Goal: Information Seeking & Learning: Compare options

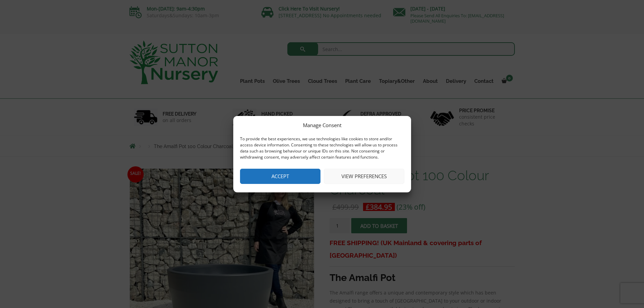
click at [291, 177] on button "Accept" at bounding box center [280, 176] width 81 height 15
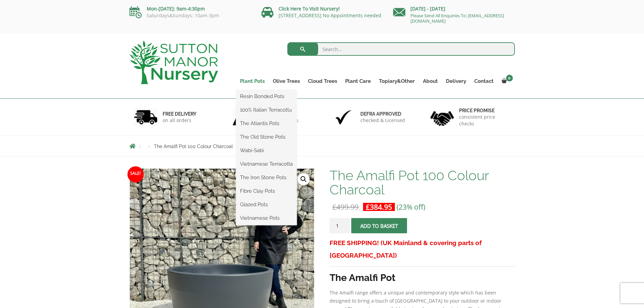
click at [246, 82] on link "Plant Pots" at bounding box center [252, 80] width 33 height 9
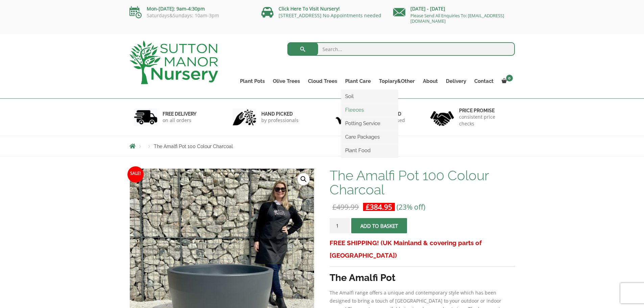
click at [361, 108] on link "Fleeces" at bounding box center [369, 110] width 57 height 10
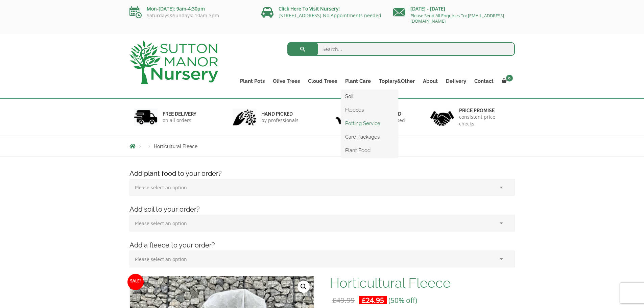
click at [361, 122] on link "Potting Service" at bounding box center [369, 123] width 57 height 10
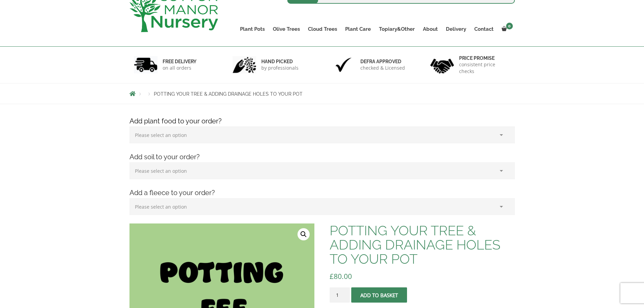
scroll to position [34, 0]
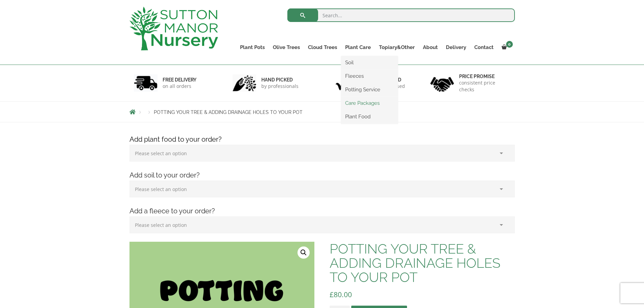
click at [354, 104] on link "Care Packages" at bounding box center [369, 103] width 57 height 10
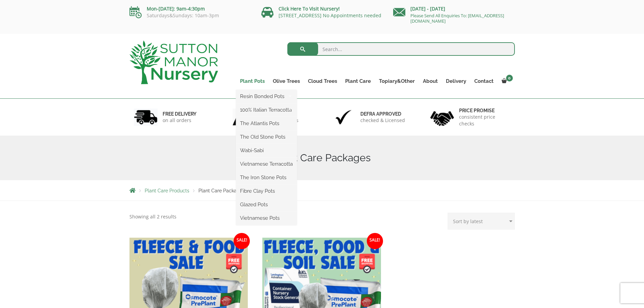
click at [250, 82] on link "Plant Pots" at bounding box center [252, 80] width 33 height 9
click at [252, 151] on link "Wabi-Sabi" at bounding box center [266, 150] width 61 height 10
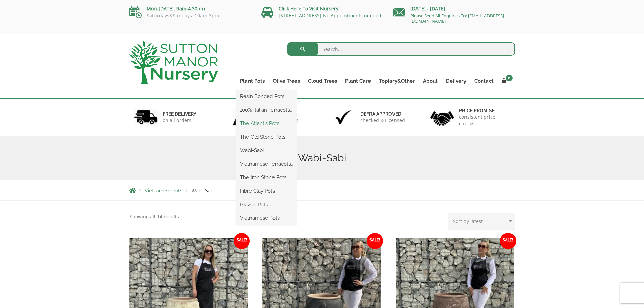
click at [252, 123] on link "The Atlantis Pots" at bounding box center [266, 123] width 61 height 10
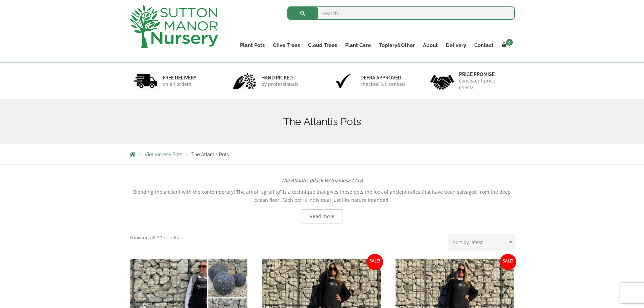
scroll to position [34, 0]
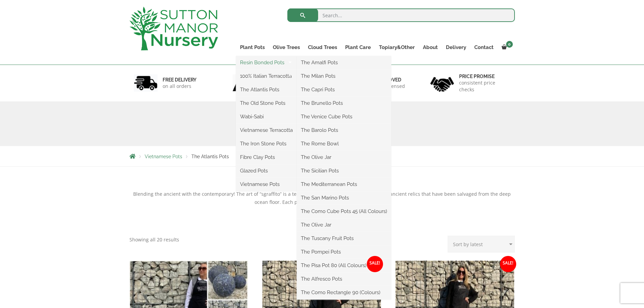
click at [254, 65] on link "Resin Bonded Pots" at bounding box center [266, 63] width 61 height 10
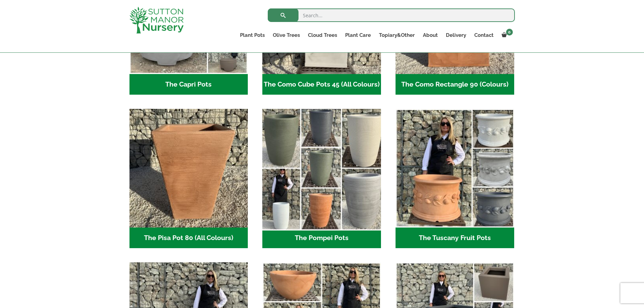
scroll to position [372, 0]
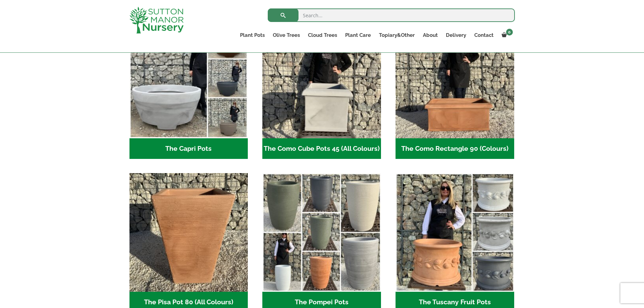
click at [345, 16] on input "search" at bounding box center [391, 15] width 247 height 14
type input "1000 litre"
click at [268, 8] on button "submit" at bounding box center [283, 15] width 31 height 14
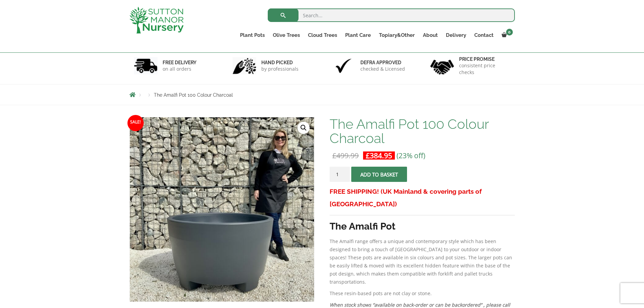
scroll to position [135, 0]
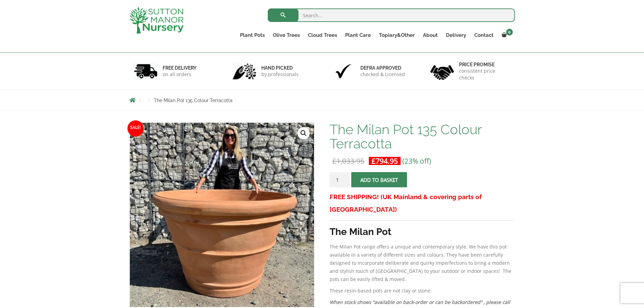
scroll to position [101, 0]
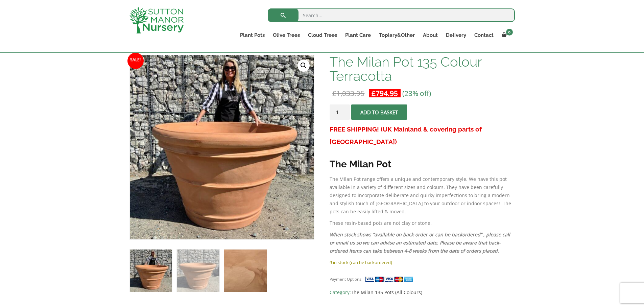
click at [240, 270] on img at bounding box center [245, 271] width 42 height 42
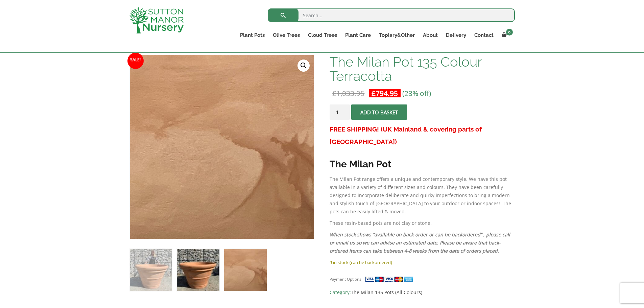
click at [203, 270] on img at bounding box center [198, 270] width 42 height 42
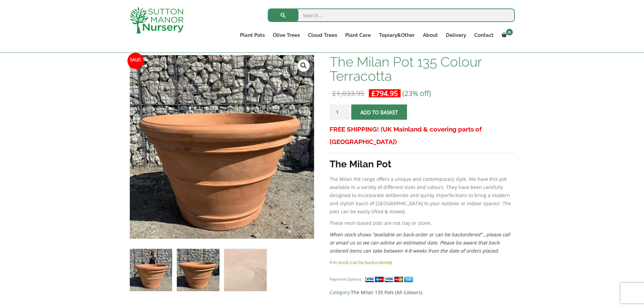
click at [159, 270] on img at bounding box center [151, 270] width 42 height 42
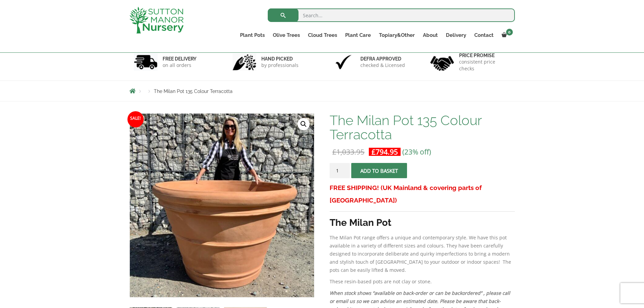
scroll to position [34, 0]
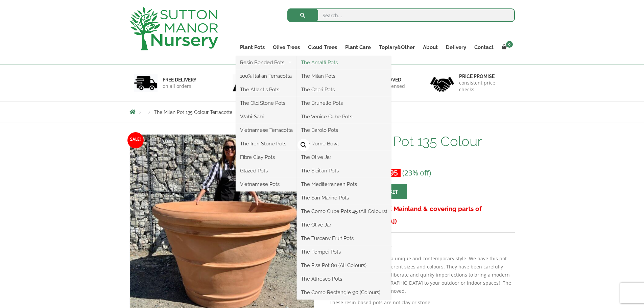
click at [335, 65] on link "The Amalfi Pots" at bounding box center [344, 63] width 94 height 10
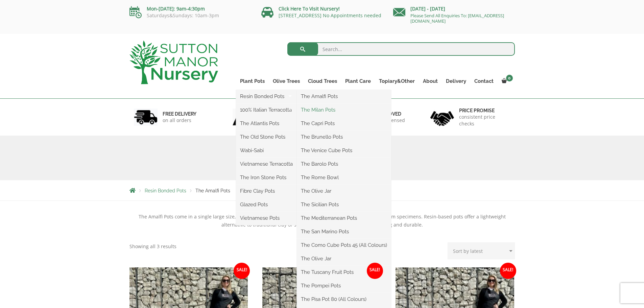
click at [322, 111] on link "The Milan Pots" at bounding box center [344, 110] width 94 height 10
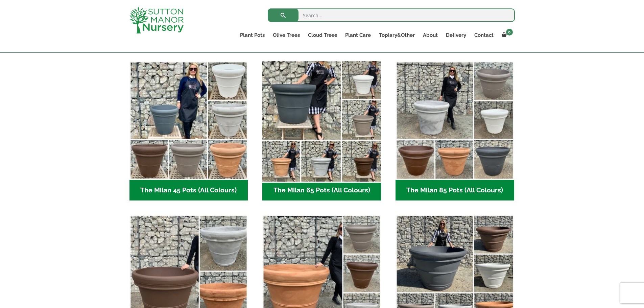
scroll to position [237, 0]
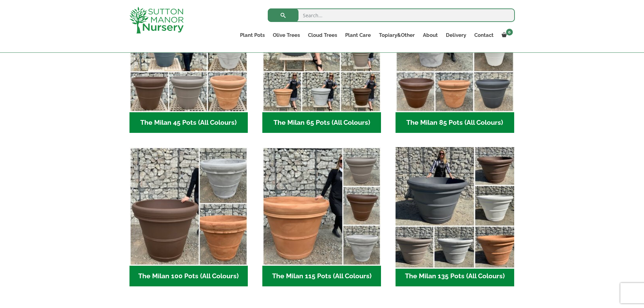
click at [446, 185] on img "Visit product category The Milan 135 Pots (All Colours)" at bounding box center [455, 206] width 124 height 124
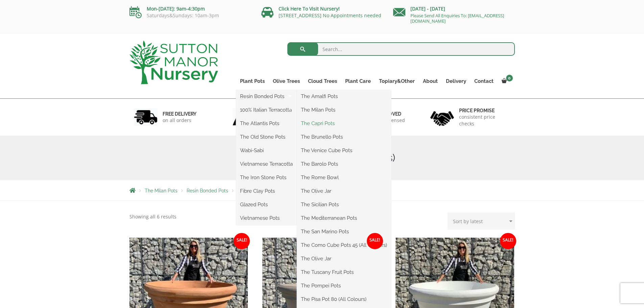
click at [336, 123] on link "The Capri Pots" at bounding box center [344, 123] width 94 height 10
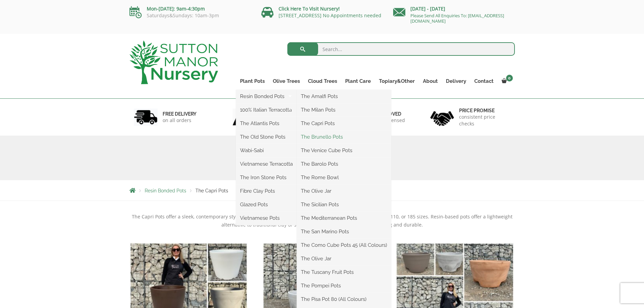
click at [341, 137] on link "The Brunello Pots" at bounding box center [344, 137] width 94 height 10
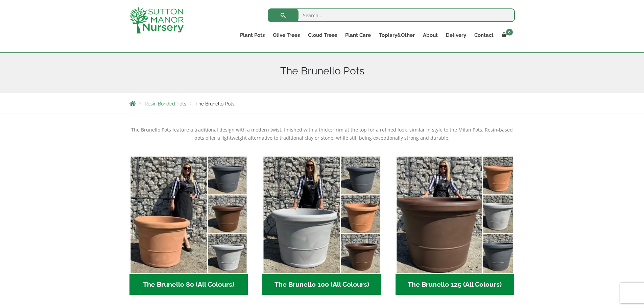
scroll to position [34, 0]
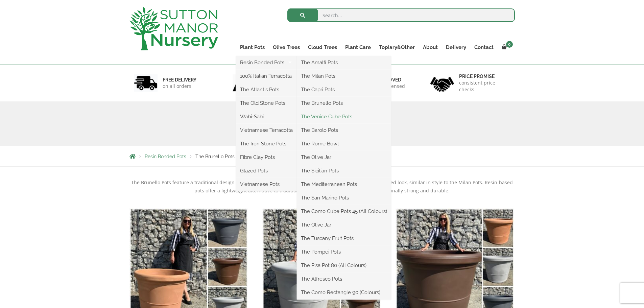
click at [319, 115] on link "The Venice Cube Pots" at bounding box center [344, 117] width 94 height 10
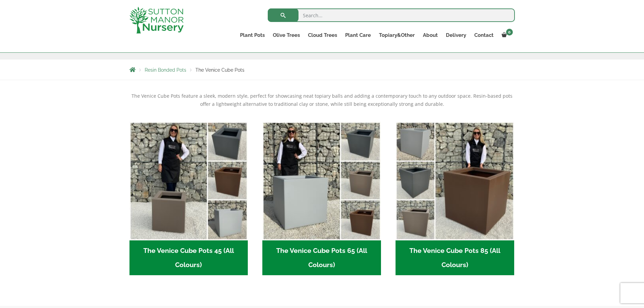
scroll to position [68, 0]
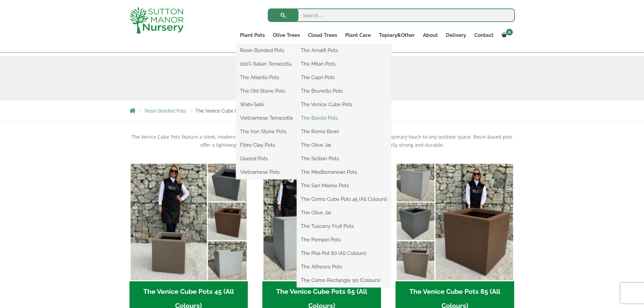
click at [324, 117] on link "The Barolo Pots" at bounding box center [344, 118] width 94 height 10
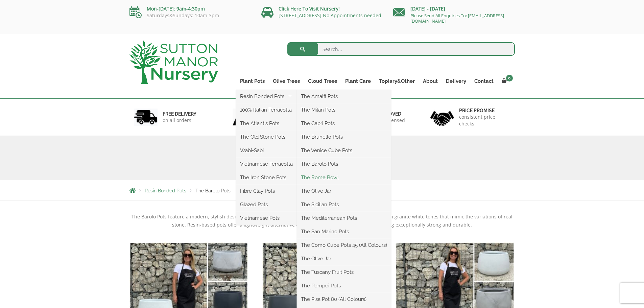
click at [331, 176] on link "The Rome Bowl" at bounding box center [344, 178] width 94 height 10
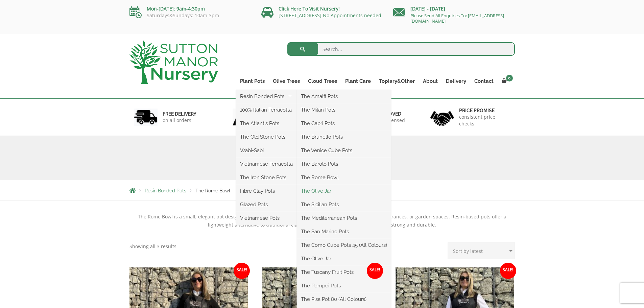
click at [326, 191] on link "The Olive Jar" at bounding box center [344, 191] width 94 height 10
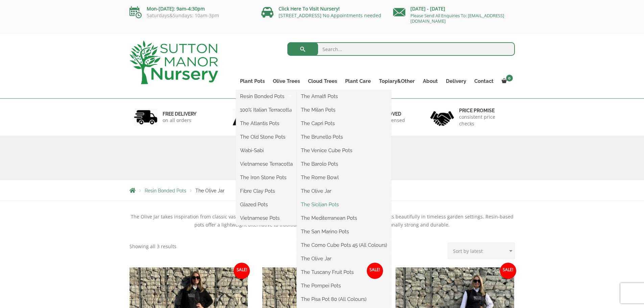
click at [328, 205] on link "The Sicilian Pots" at bounding box center [344, 205] width 94 height 10
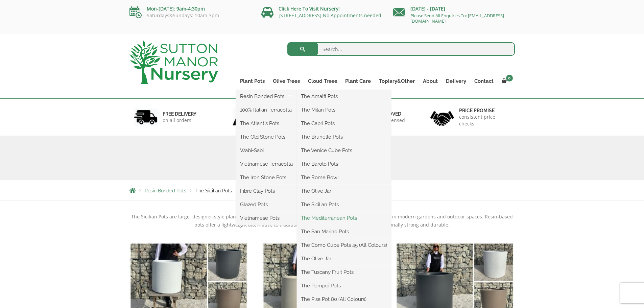
click at [321, 218] on link "The Mediterranean Pots" at bounding box center [344, 218] width 94 height 10
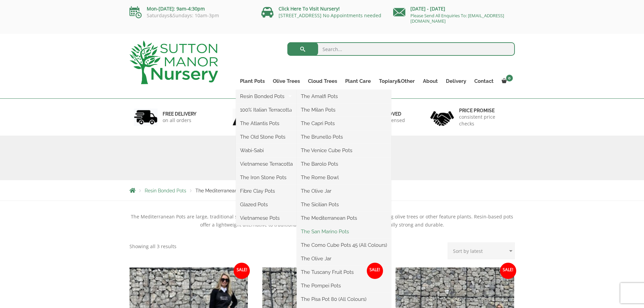
click at [328, 230] on link "The San Marino Pots" at bounding box center [344, 232] width 94 height 10
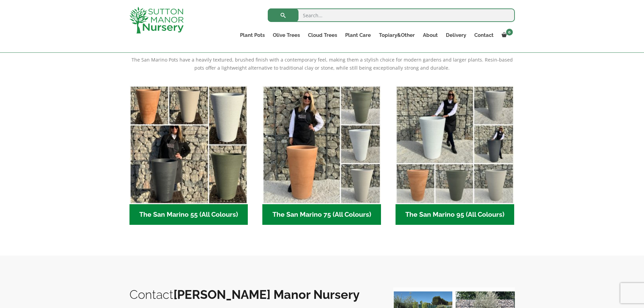
scroll to position [34, 0]
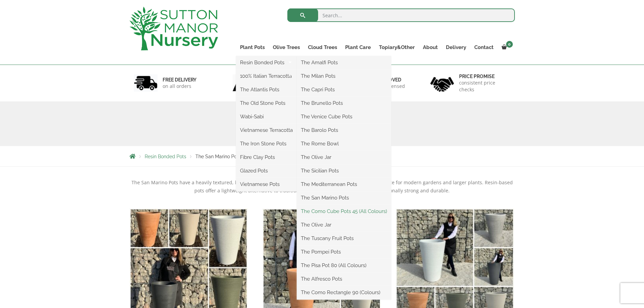
click at [329, 211] on link "The Como Cube Pots 45 (All Colours)" at bounding box center [344, 211] width 94 height 10
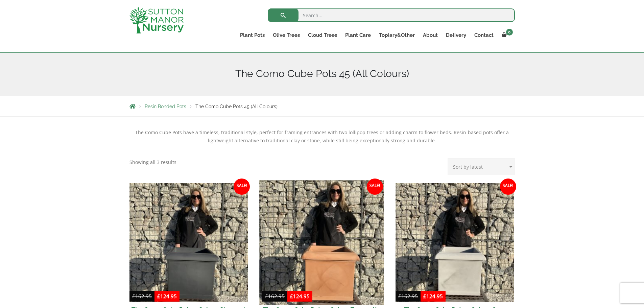
scroll to position [68, 0]
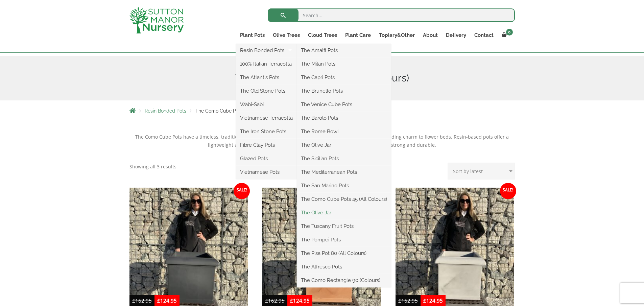
click at [323, 212] on link "The Olive Jar" at bounding box center [344, 213] width 94 height 10
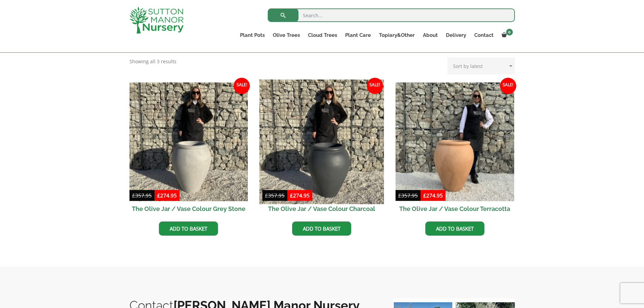
scroll to position [34, 0]
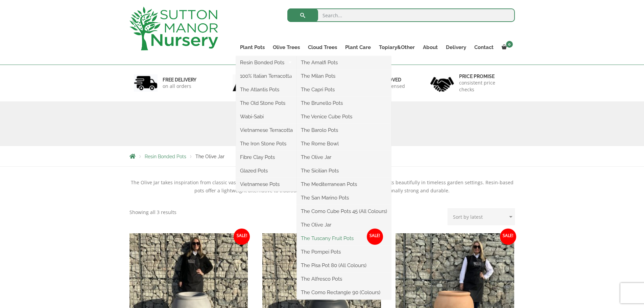
click at [325, 237] on link "The Tuscany Fruit Pots" at bounding box center [344, 238] width 94 height 10
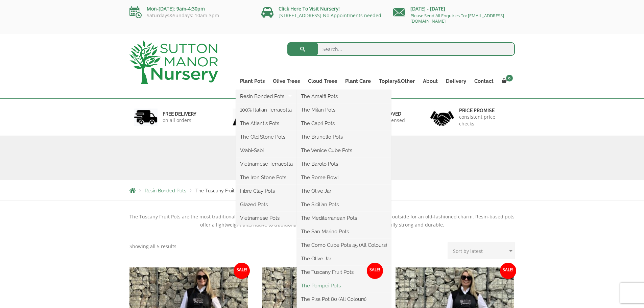
click at [322, 286] on link "The Pompei Pots" at bounding box center [344, 286] width 94 height 10
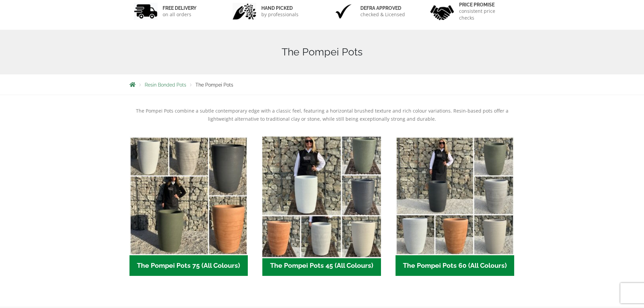
scroll to position [34, 0]
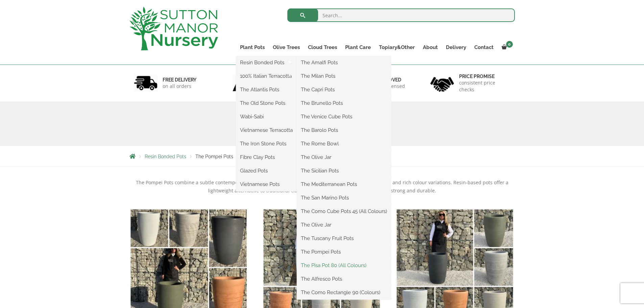
click at [331, 265] on link "The Pisa Pot 80 (All Colours)" at bounding box center [344, 265] width 94 height 10
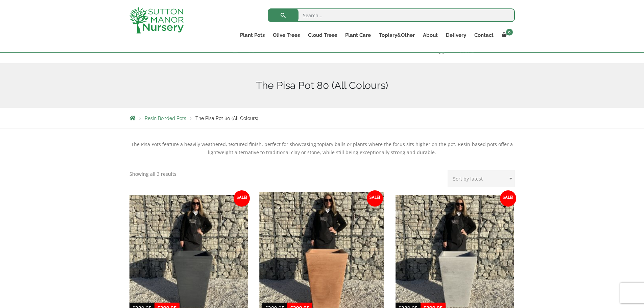
scroll to position [68, 0]
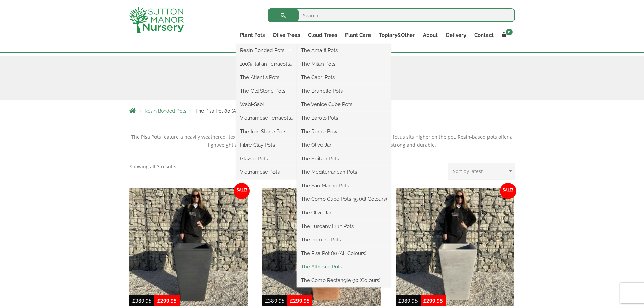
click at [319, 267] on link "The Alfresco Pots" at bounding box center [344, 267] width 94 height 10
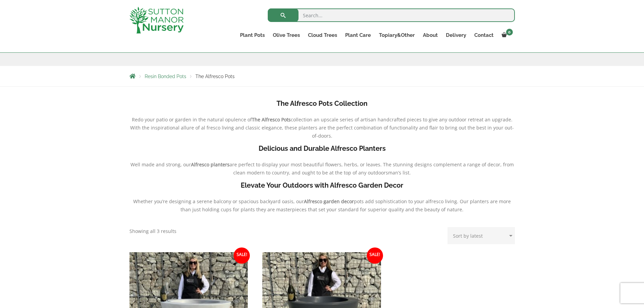
scroll to position [101, 0]
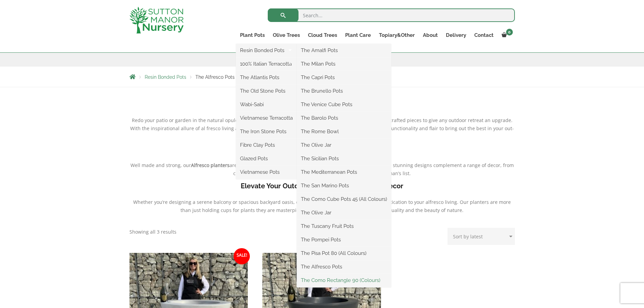
click at [322, 279] on link "The Como Rectangle 90 (Colours)" at bounding box center [344, 280] width 94 height 10
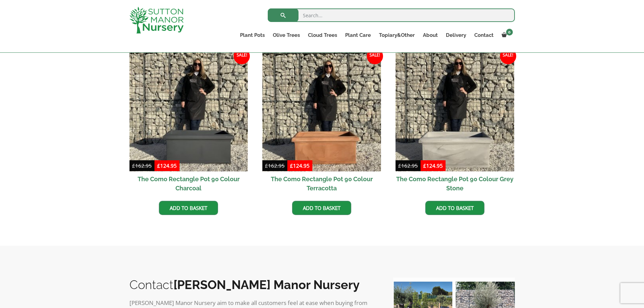
scroll to position [124, 0]
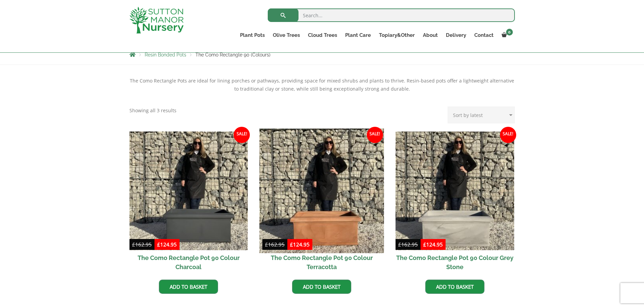
click at [322, 181] on img at bounding box center [322, 191] width 124 height 124
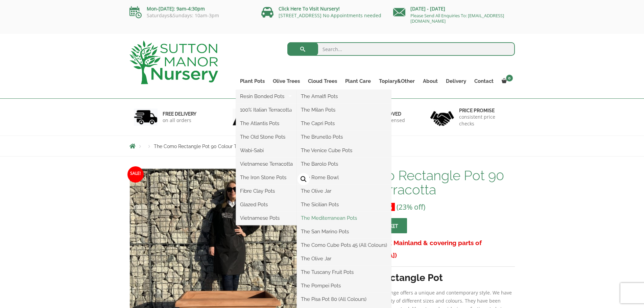
click at [329, 217] on link "The Mediterranean Pots" at bounding box center [344, 218] width 94 height 10
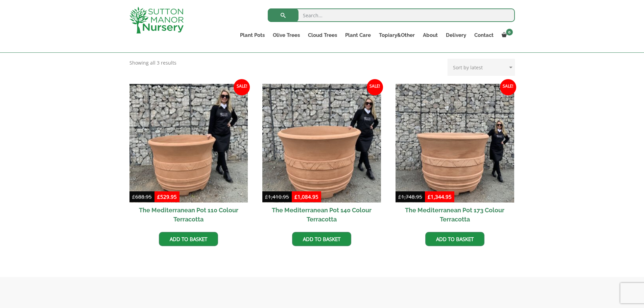
scroll to position [68, 0]
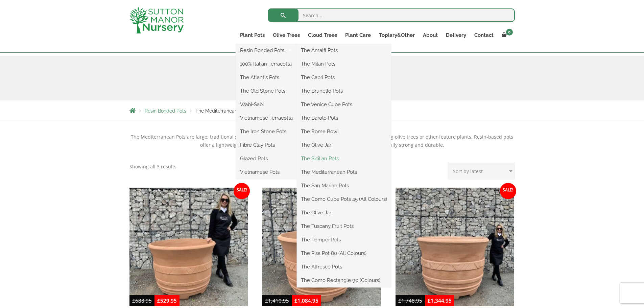
click at [323, 160] on link "The Sicilian Pots" at bounding box center [344, 159] width 94 height 10
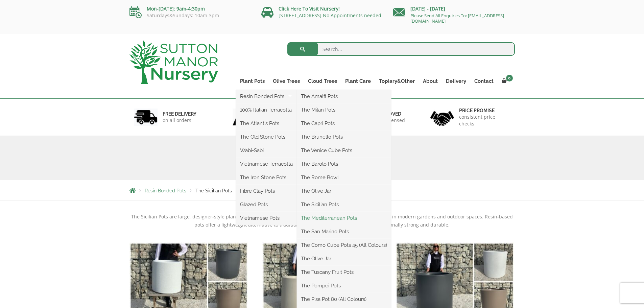
click at [329, 217] on link "The Mediterranean Pots" at bounding box center [344, 218] width 94 height 10
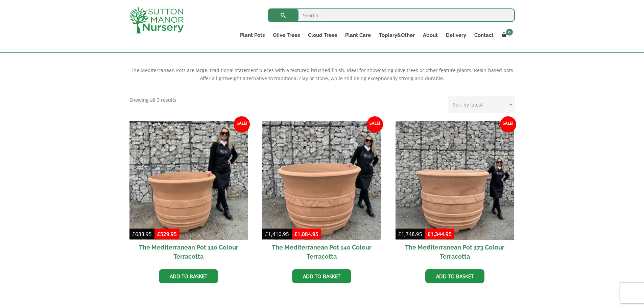
scroll to position [34, 0]
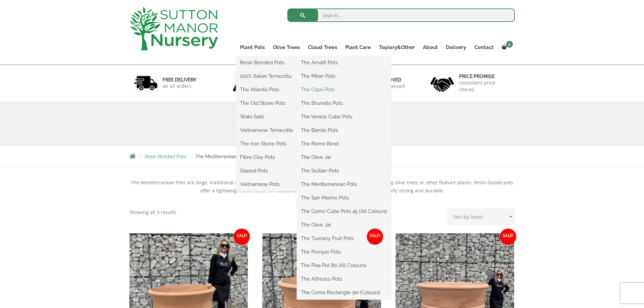
click at [336, 92] on link "The Capri Pots" at bounding box center [344, 90] width 94 height 10
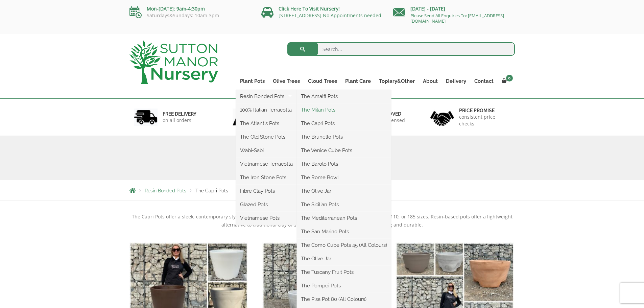
click at [325, 113] on link "The Milan Pots" at bounding box center [344, 110] width 94 height 10
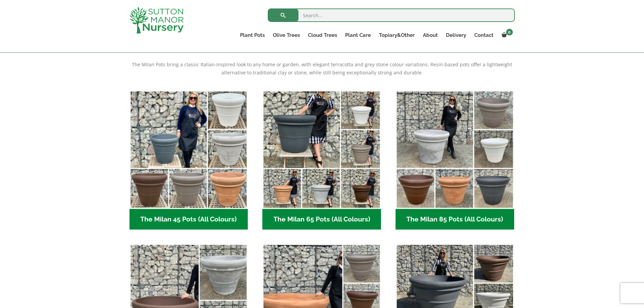
scroll to position [101, 0]
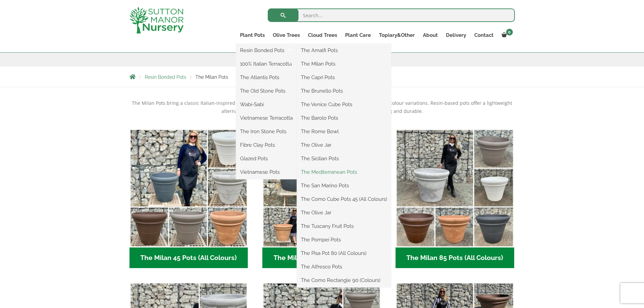
click at [325, 171] on link "The Mediterranean Pots" at bounding box center [344, 172] width 94 height 10
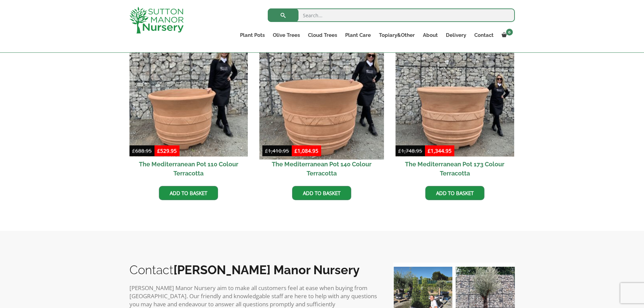
scroll to position [203, 0]
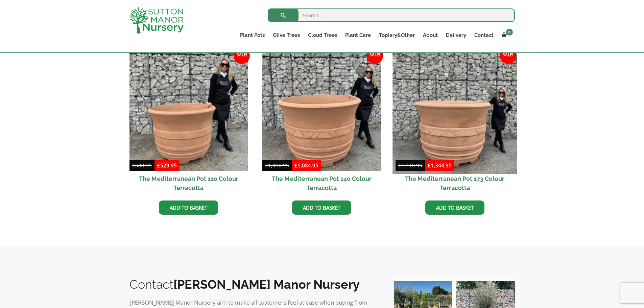
click at [459, 116] on img at bounding box center [455, 111] width 124 height 124
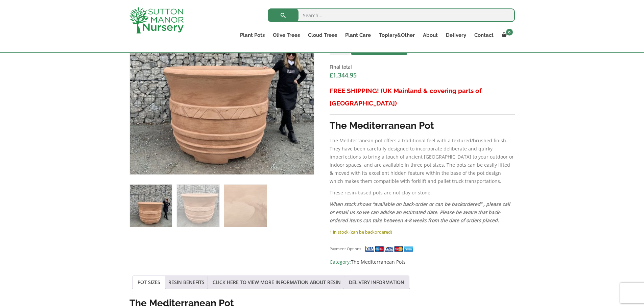
scroll to position [237, 0]
